Goal: Task Accomplishment & Management: Use online tool/utility

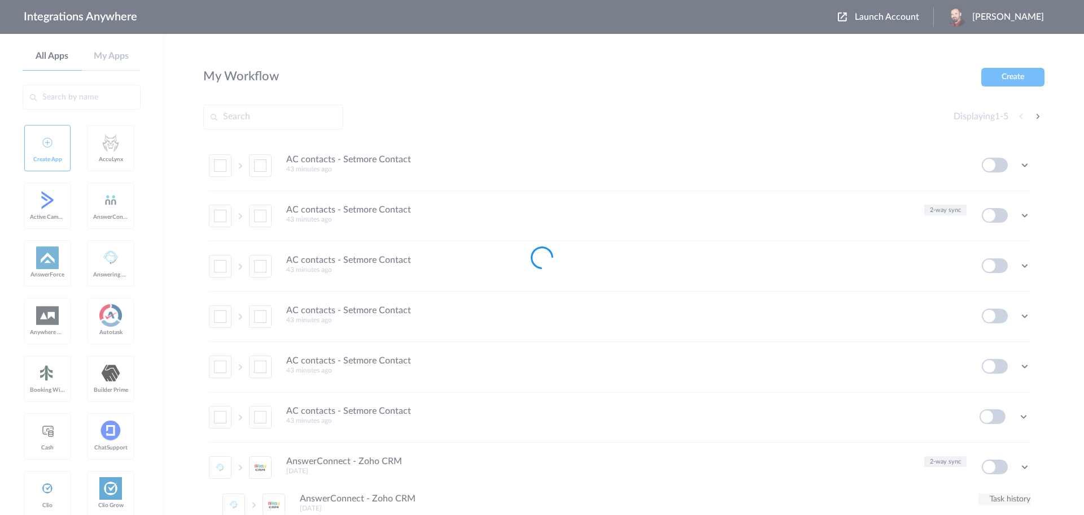
click at [891, 18] on div at bounding box center [542, 257] width 1084 height 515
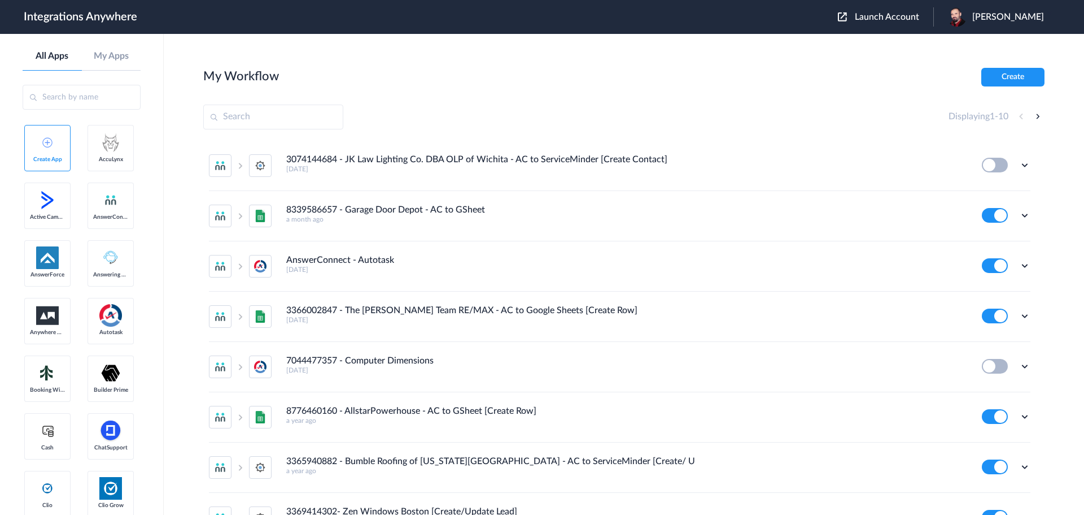
click at [908, 18] on span "Launch Account" at bounding box center [887, 16] width 64 height 9
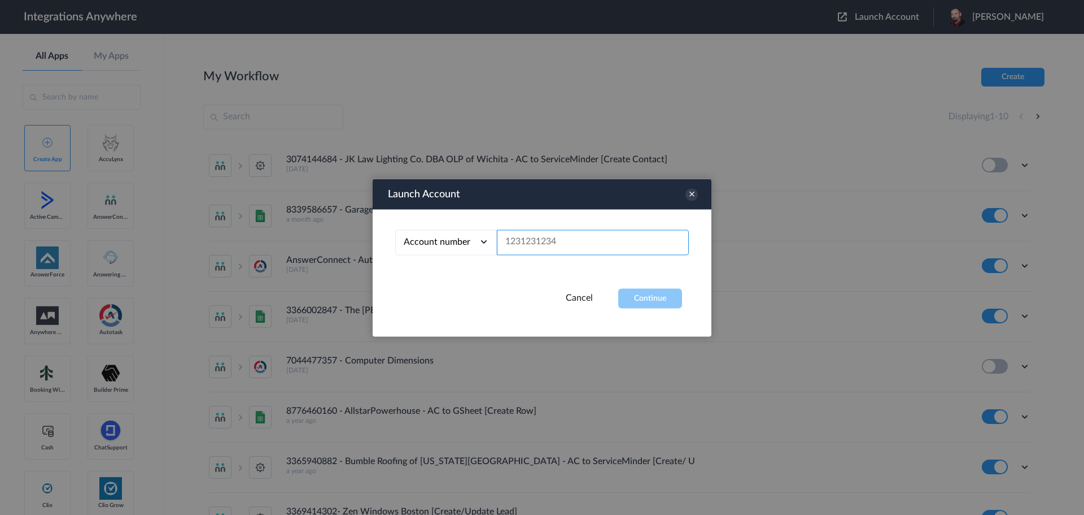
paste input "3126828408"
type input "3126828408"
click at [649, 303] on button "Continue" at bounding box center [650, 298] width 64 height 20
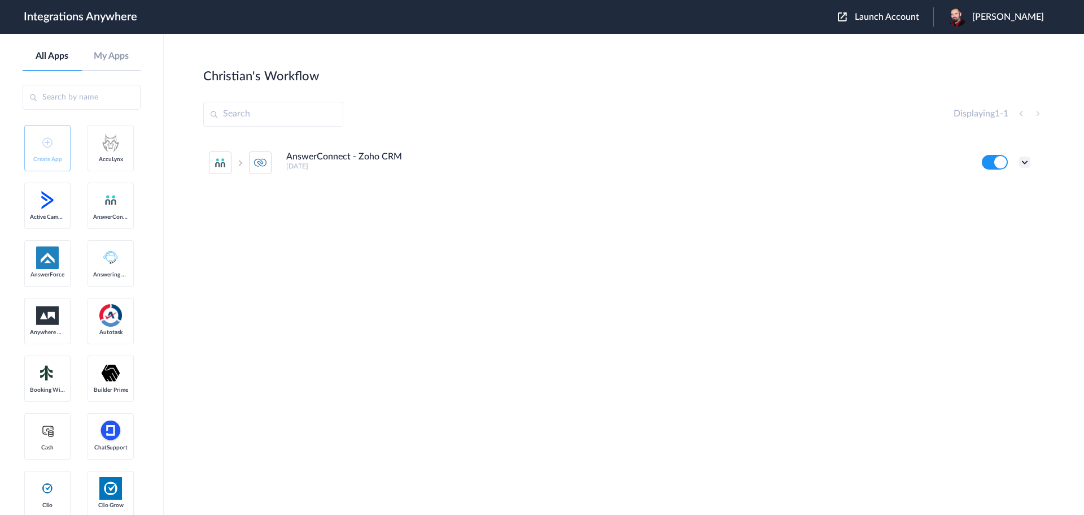
click at [1026, 157] on icon at bounding box center [1024, 161] width 11 height 11
click at [983, 189] on link "Edit" at bounding box center [979, 188] width 27 height 8
click at [1021, 12] on span "[PERSON_NAME]" at bounding box center [1009, 17] width 72 height 11
click at [966, 70] on link "Logout" at bounding box center [954, 67] width 24 height 8
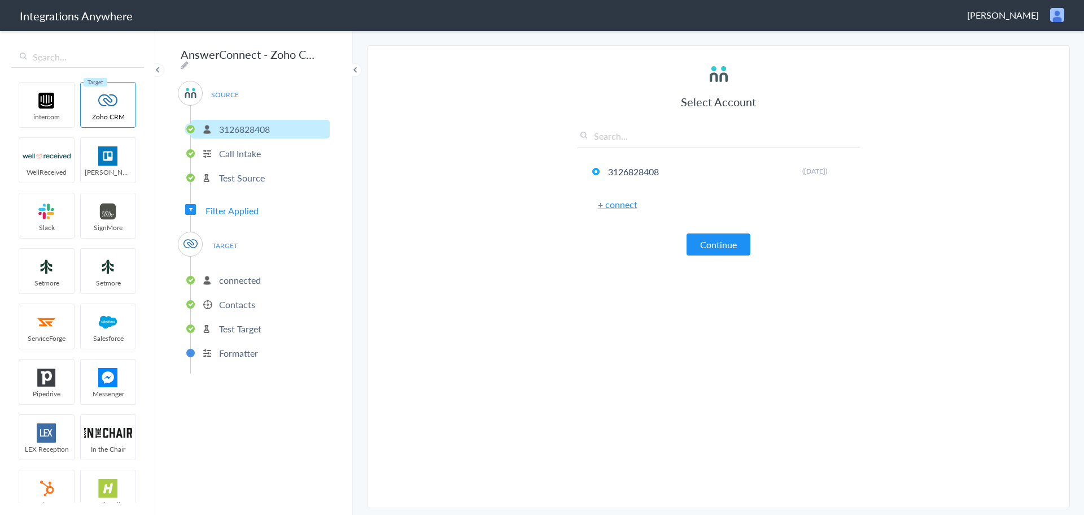
click at [214, 207] on span "Filter Applied" at bounding box center [232, 210] width 53 height 13
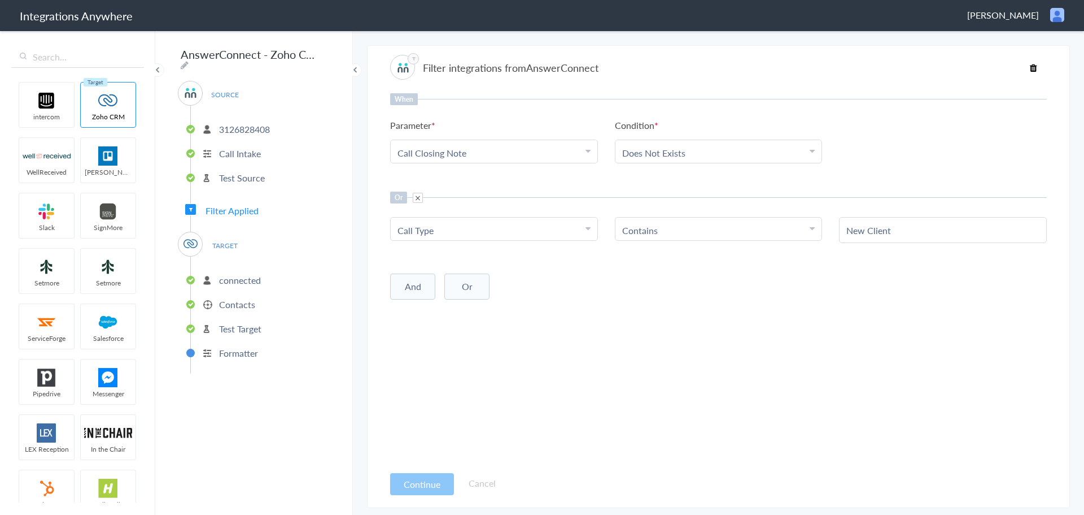
click at [230, 298] on p "Contacts" at bounding box center [237, 304] width 36 height 13
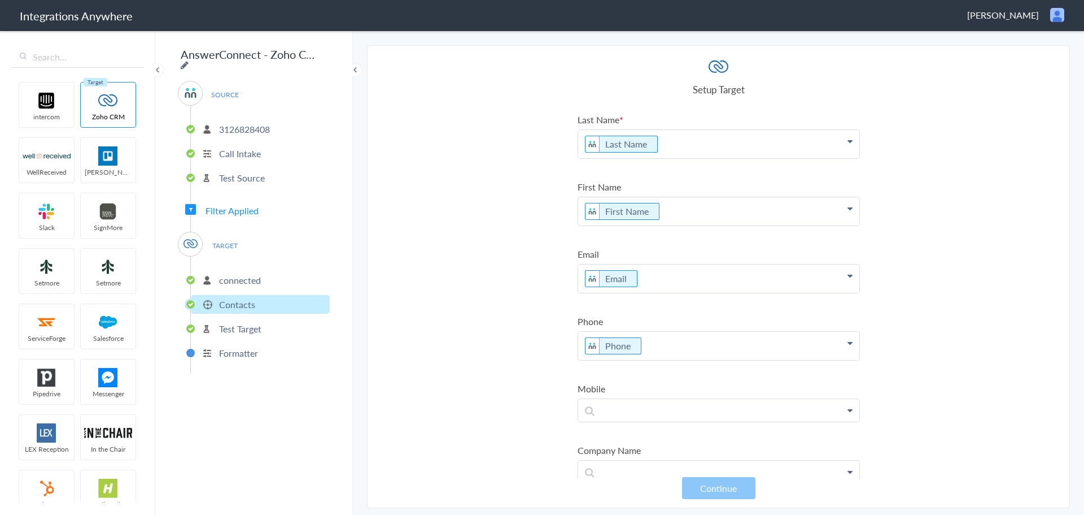
click at [189, 60] on icon at bounding box center [185, 64] width 8 height 9
click at [233, 55] on input "AnswerConnect - Zoho CRM" at bounding box center [247, 53] width 139 height 21
click at [233, 58] on input "AnswerConnect - Zoho CRM" at bounding box center [247, 53] width 139 height 21
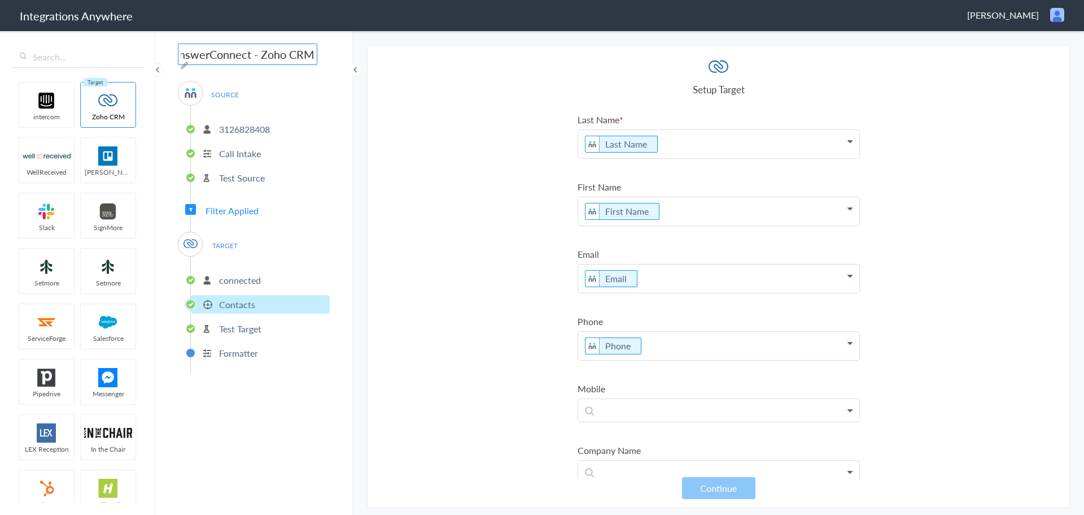
drag, startPoint x: 233, startPoint y: 58, endPoint x: 217, endPoint y: 58, distance: 15.8
click at [217, 58] on input "AnswerConnect - Zoho CRM" at bounding box center [247, 53] width 139 height 21
paste input "3126828408 - XL Fencing [US_STATE] - AC to Zoho [Create New Contact]"
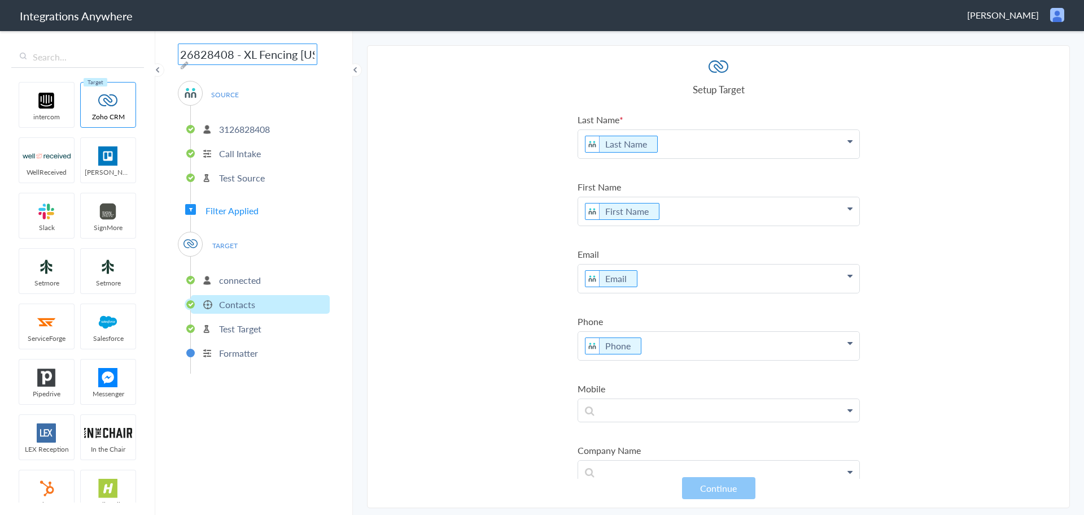
scroll to position [0, 215]
type input "3126828408 - XL Fencing [US_STATE] - AC to Zoho [Create New Contact]"
click at [364, 309] on main "The system encountered four errors. Check More Trigger Connect Action Setup Tes…" at bounding box center [718, 271] width 731 height 485
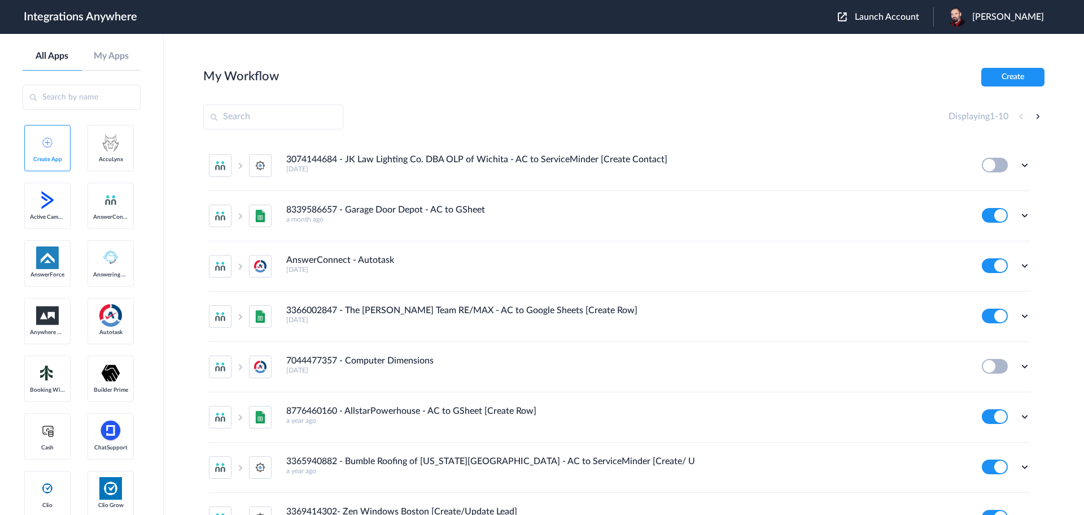
click at [892, 22] on button "Launch Account" at bounding box center [885, 17] width 95 height 11
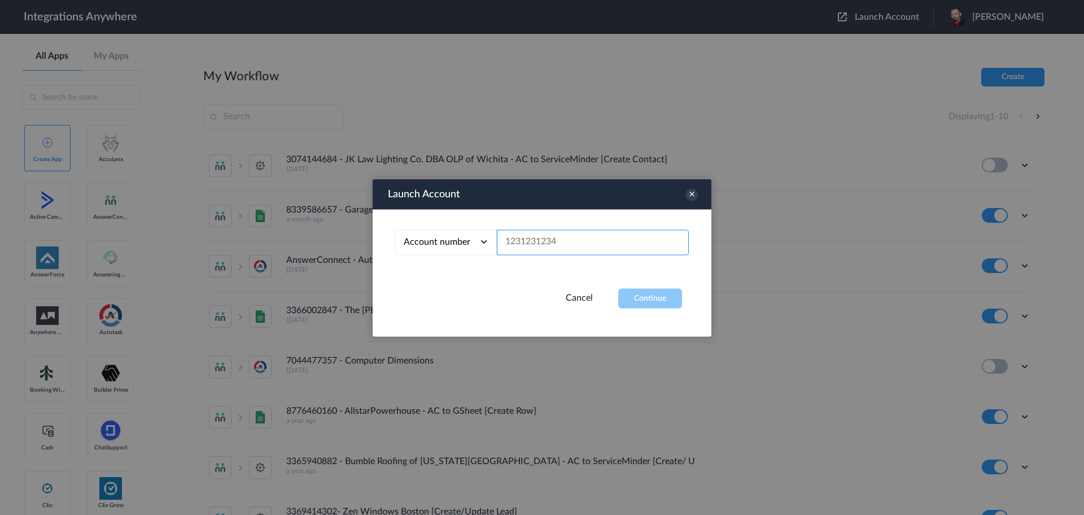
paste input "3126828408"
type input "3126828408"
click at [644, 301] on button "Continue" at bounding box center [650, 298] width 64 height 20
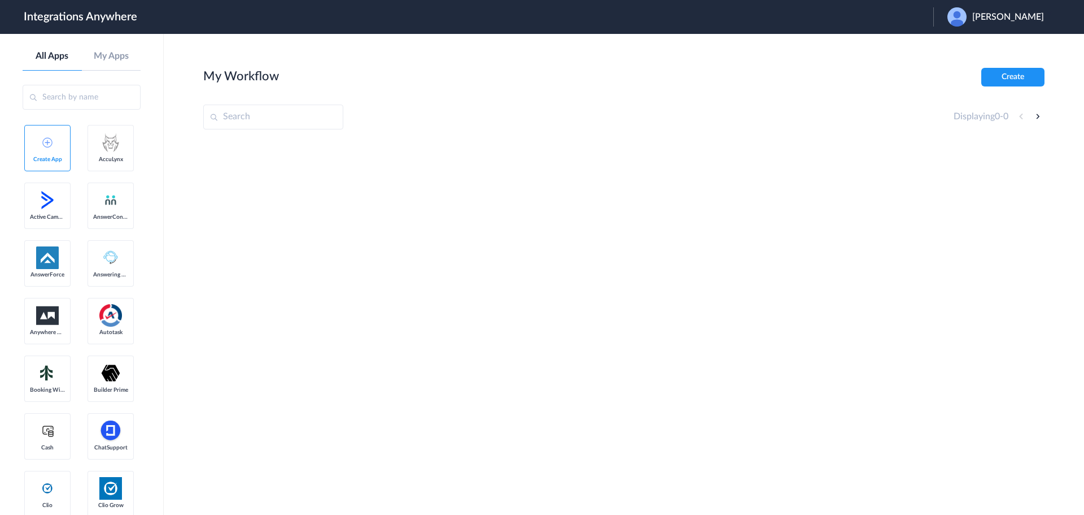
click at [1003, 18] on span "Christian Draeger" at bounding box center [1009, 17] width 72 height 11
click at [946, 48] on link "Logout" at bounding box center [954, 46] width 24 height 8
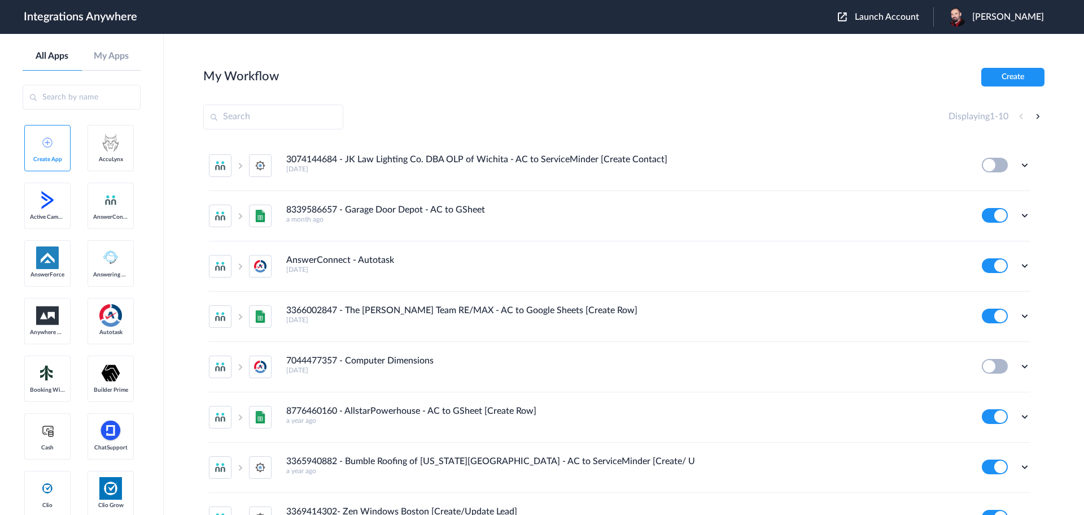
click at [717, 64] on main "My Workflow Create Displaying 1 - 10 3074144684 - JK Law Lighting Co. DBA OLP o…" at bounding box center [624, 274] width 921 height 481
click at [891, 18] on span "Launch Account" at bounding box center [887, 16] width 64 height 9
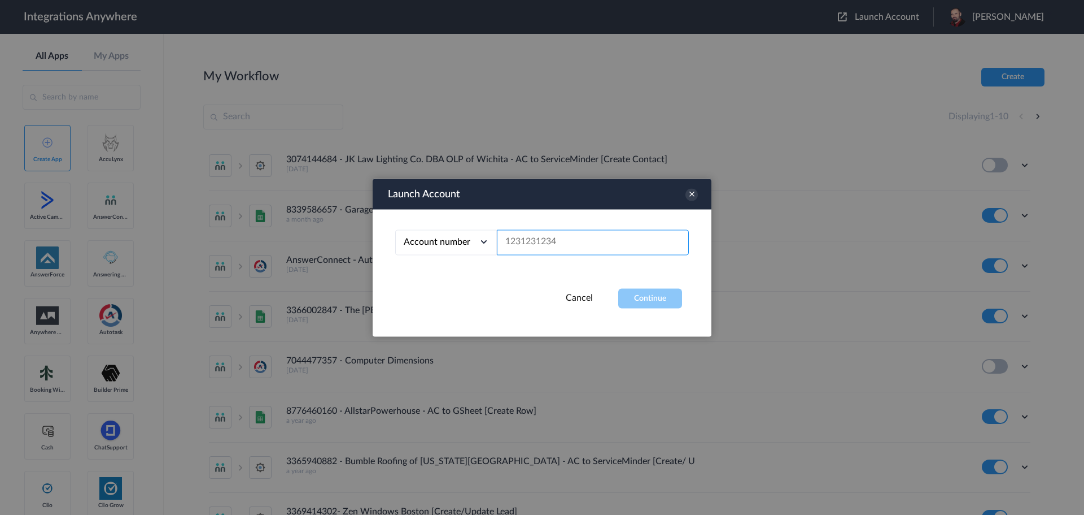
click at [587, 243] on input "text" at bounding box center [593, 241] width 192 height 25
paste input "3126828408"
type input "3126828408"
click at [659, 296] on button "Continue" at bounding box center [650, 298] width 64 height 20
